Goal: Find specific page/section: Find specific page/section

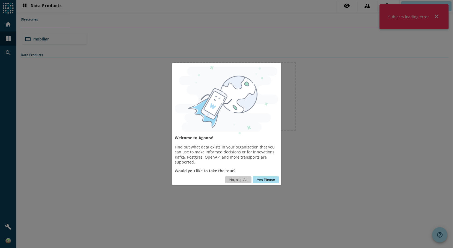
click at [271, 180] on button "Yes Please" at bounding box center [266, 179] width 26 height 7
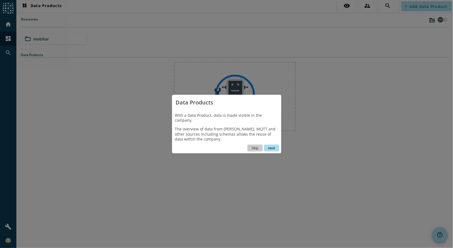
click at [276, 145] on button "next" at bounding box center [271, 147] width 15 height 7
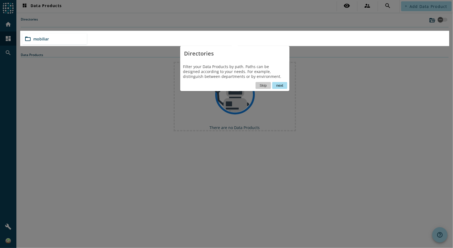
click at [279, 83] on button "next" at bounding box center [279, 85] width 15 height 7
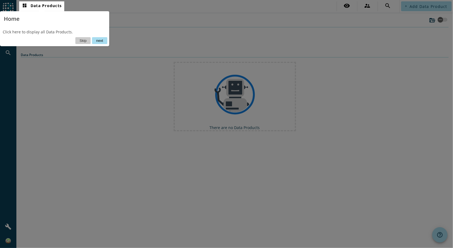
click at [97, 38] on button "next" at bounding box center [99, 40] width 15 height 7
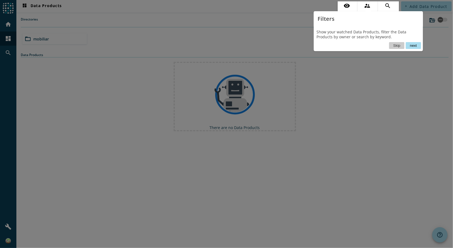
click at [412, 46] on button "next" at bounding box center [413, 45] width 15 height 7
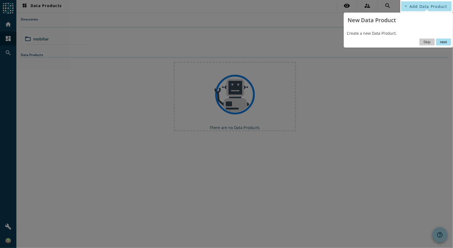
click at [442, 41] on button "next" at bounding box center [443, 41] width 15 height 7
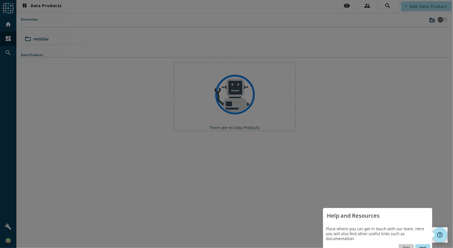
click at [421, 244] on button "next" at bounding box center [422, 247] width 15 height 7
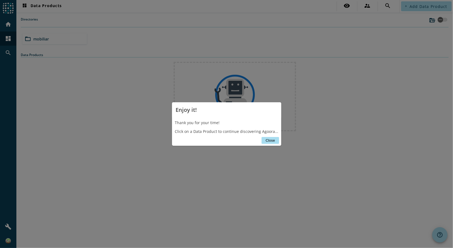
click at [267, 139] on button "Close" at bounding box center [269, 140] width 17 height 7
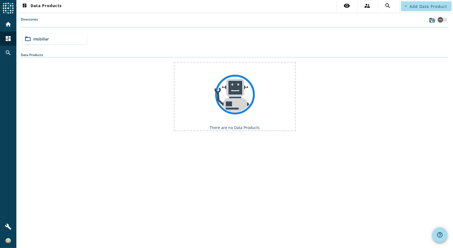
click at [151, 120] on div "There are no Data Products" at bounding box center [235, 96] width 428 height 69
click at [341, 124] on div "There are no Data Products" at bounding box center [235, 96] width 428 height 69
click at [52, 37] on div "folder_open mobiliar" at bounding box center [54, 38] width 64 height 11
click at [200, 42] on div "folder_open test" at bounding box center [198, 38] width 64 height 11
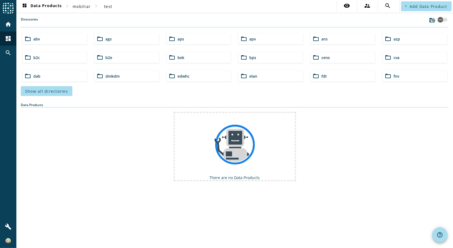
click at [75, 153] on div "There are no Data Products" at bounding box center [235, 146] width 428 height 69
click at [393, 134] on div "There are no Data Products" at bounding box center [235, 146] width 428 height 69
click at [112, 131] on div "There are no Data Products" at bounding box center [235, 146] width 428 height 69
